Goal: Task Accomplishment & Management: Manage account settings

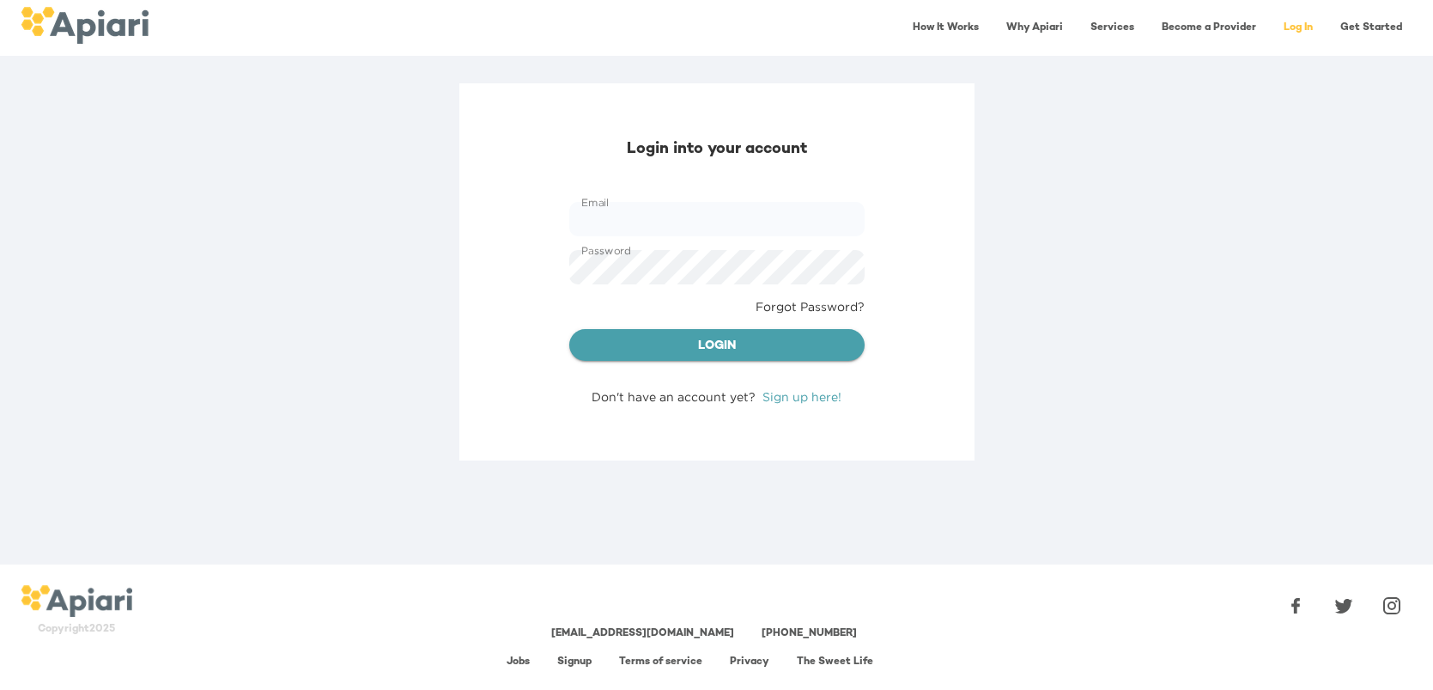
type input "**********"
click at [770, 340] on span "Login" at bounding box center [717, 346] width 268 height 21
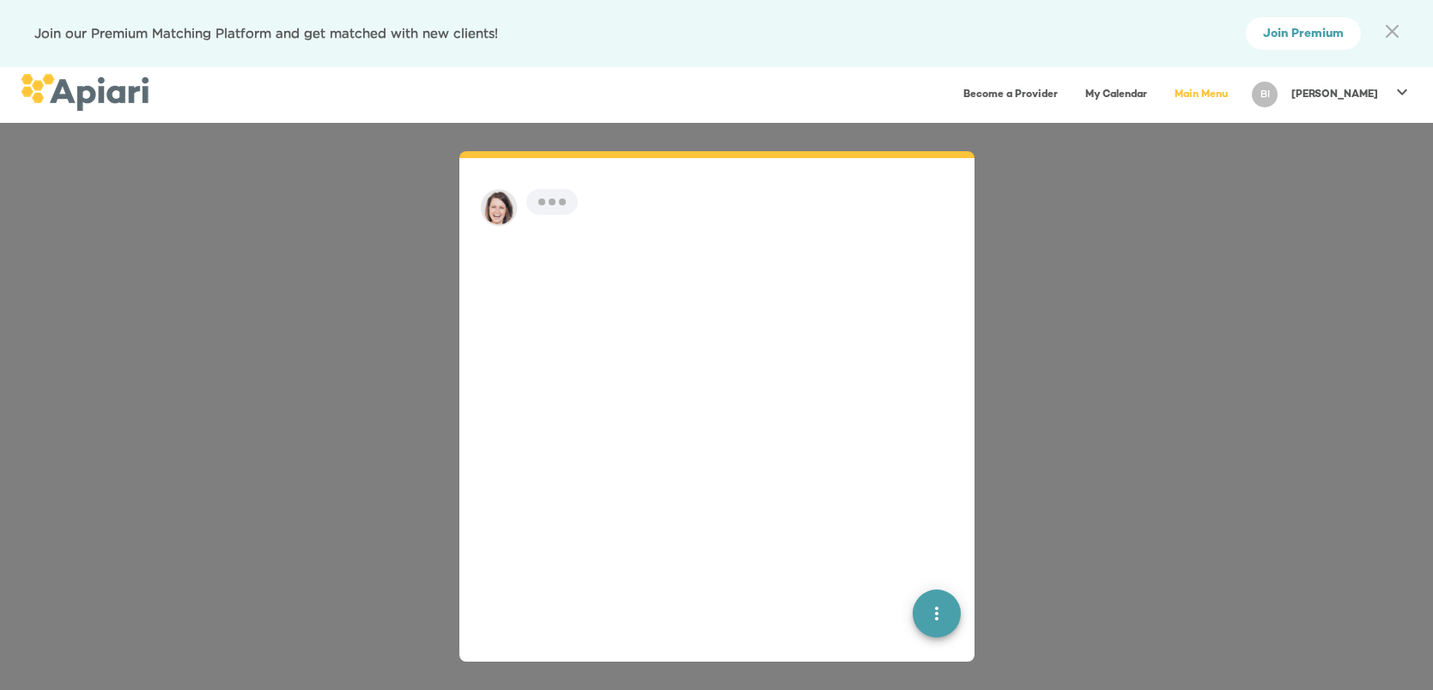
scroll to position [23, 0]
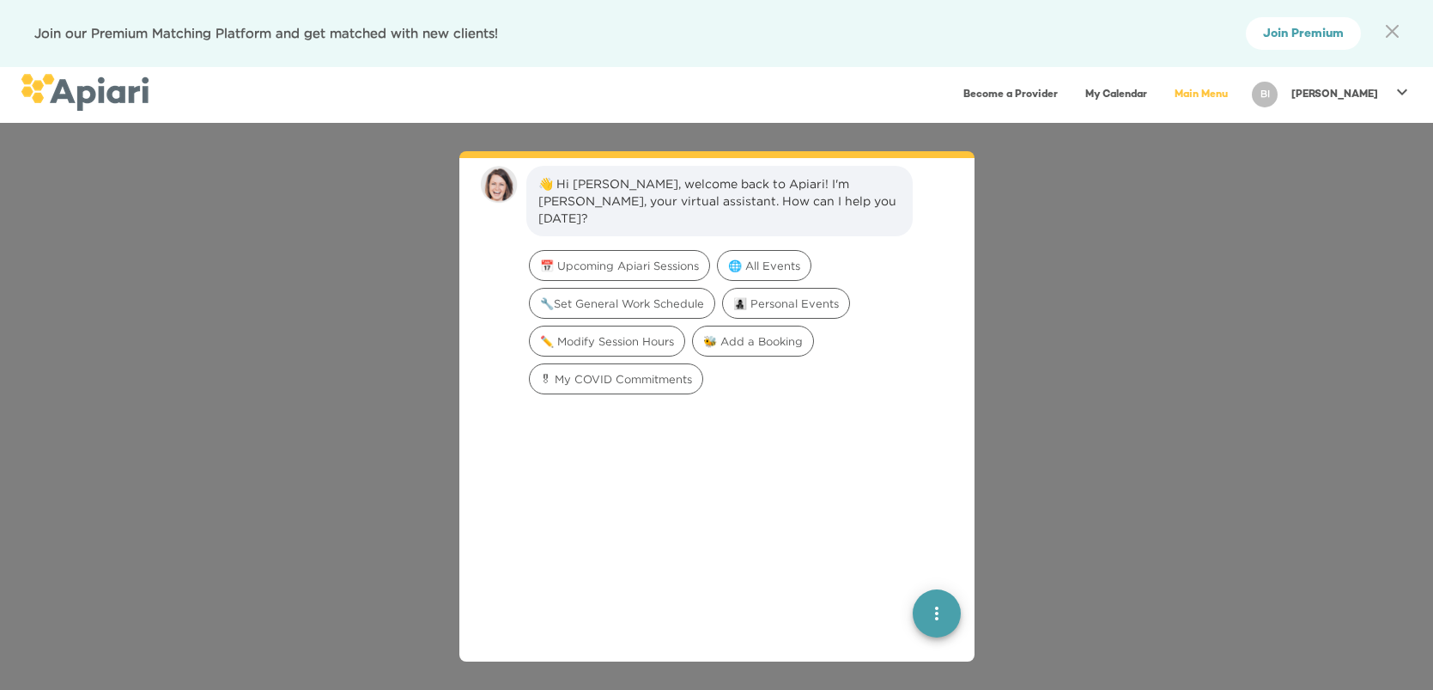
click at [1399, 91] on icon at bounding box center [1402, 92] width 10 height 6
click at [1345, 131] on p "My Membership" at bounding box center [1351, 125] width 107 height 21
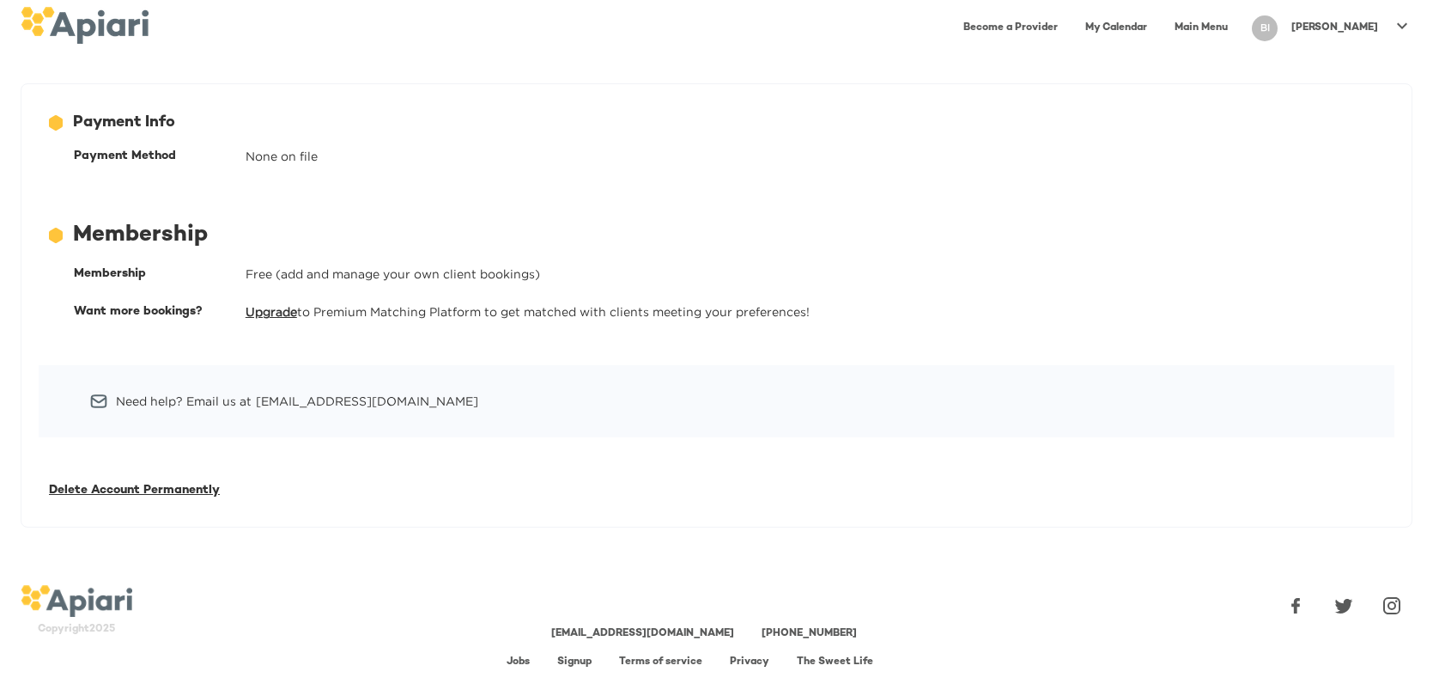
drag, startPoint x: 242, startPoint y: 546, endPoint x: 306, endPoint y: 521, distance: 68.3
click at [306, 521] on div "12686743-09FA-4EEB-95D2-F2C0DBB3467E Created with sketchtool. Payment Info Paym…" at bounding box center [716, 323] width 1433 height 481
click at [159, 490] on span "Delete Account Permanently" at bounding box center [134, 490] width 171 height 13
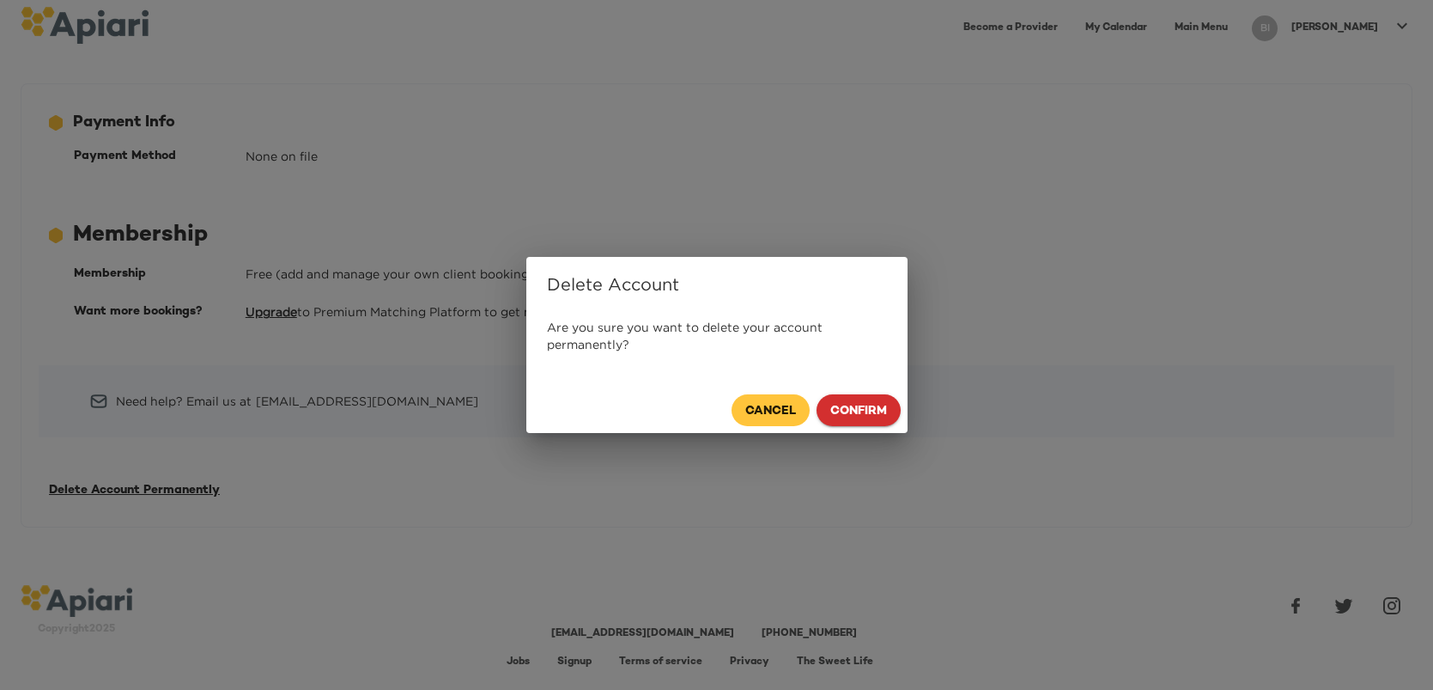
click at [866, 417] on span "Confirm" at bounding box center [859, 411] width 57 height 21
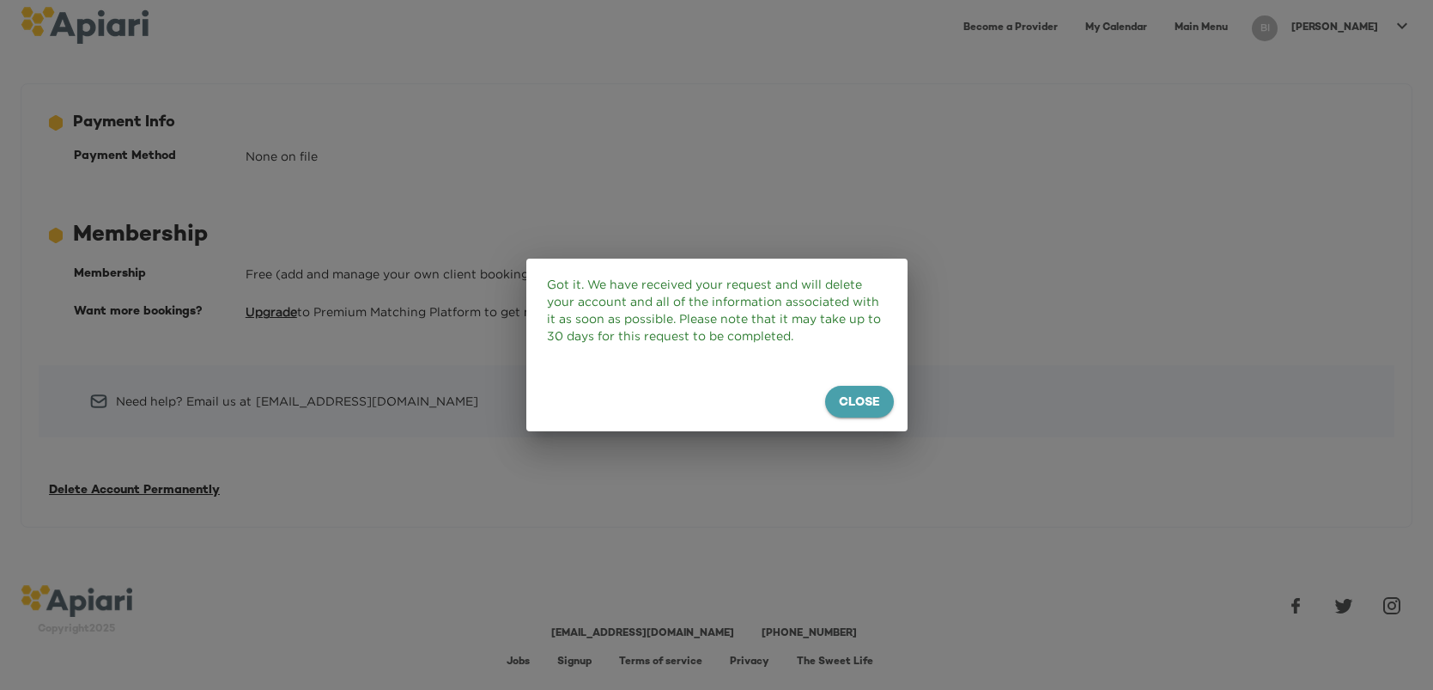
click at [859, 403] on span "Close" at bounding box center [859, 403] width 41 height 21
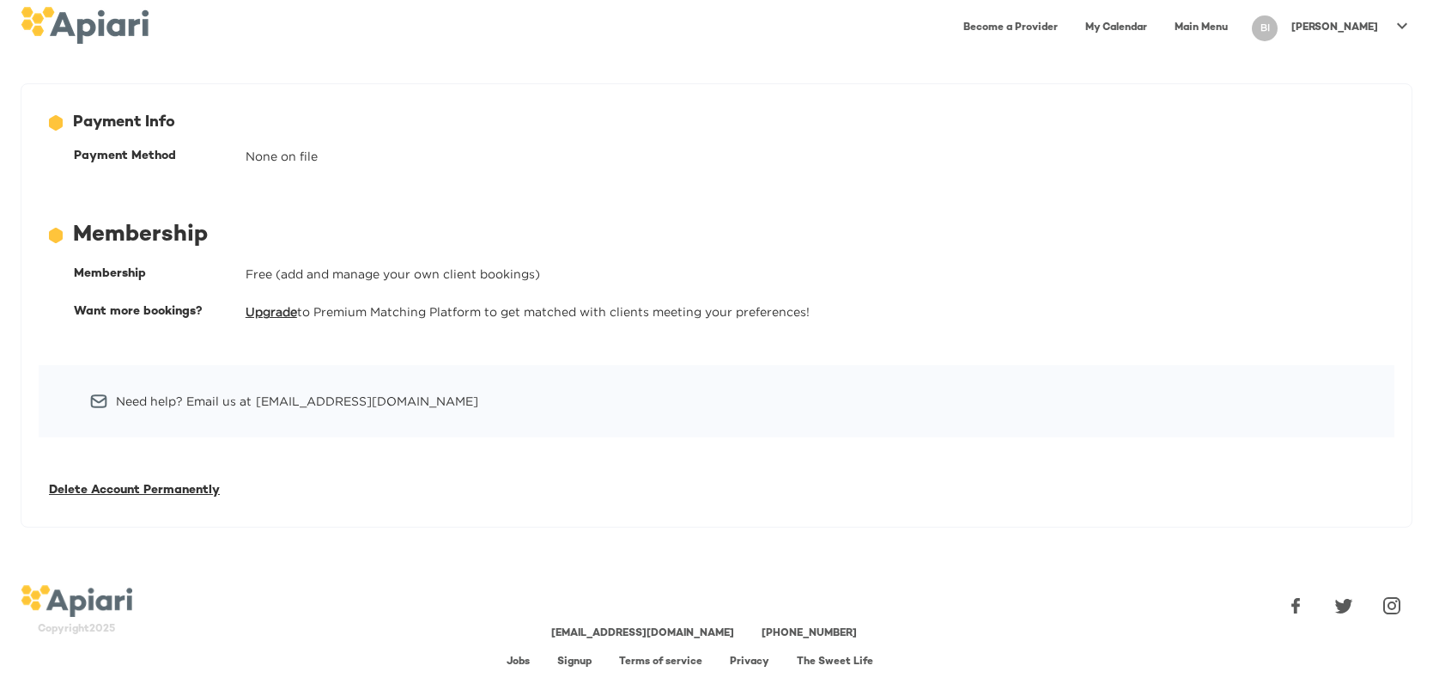
click at [1403, 26] on icon at bounding box center [1402, 25] width 10 height 6
click at [1340, 100] on p "Log Out" at bounding box center [1326, 98] width 57 height 21
